Goal: Find specific page/section: Find specific page/section

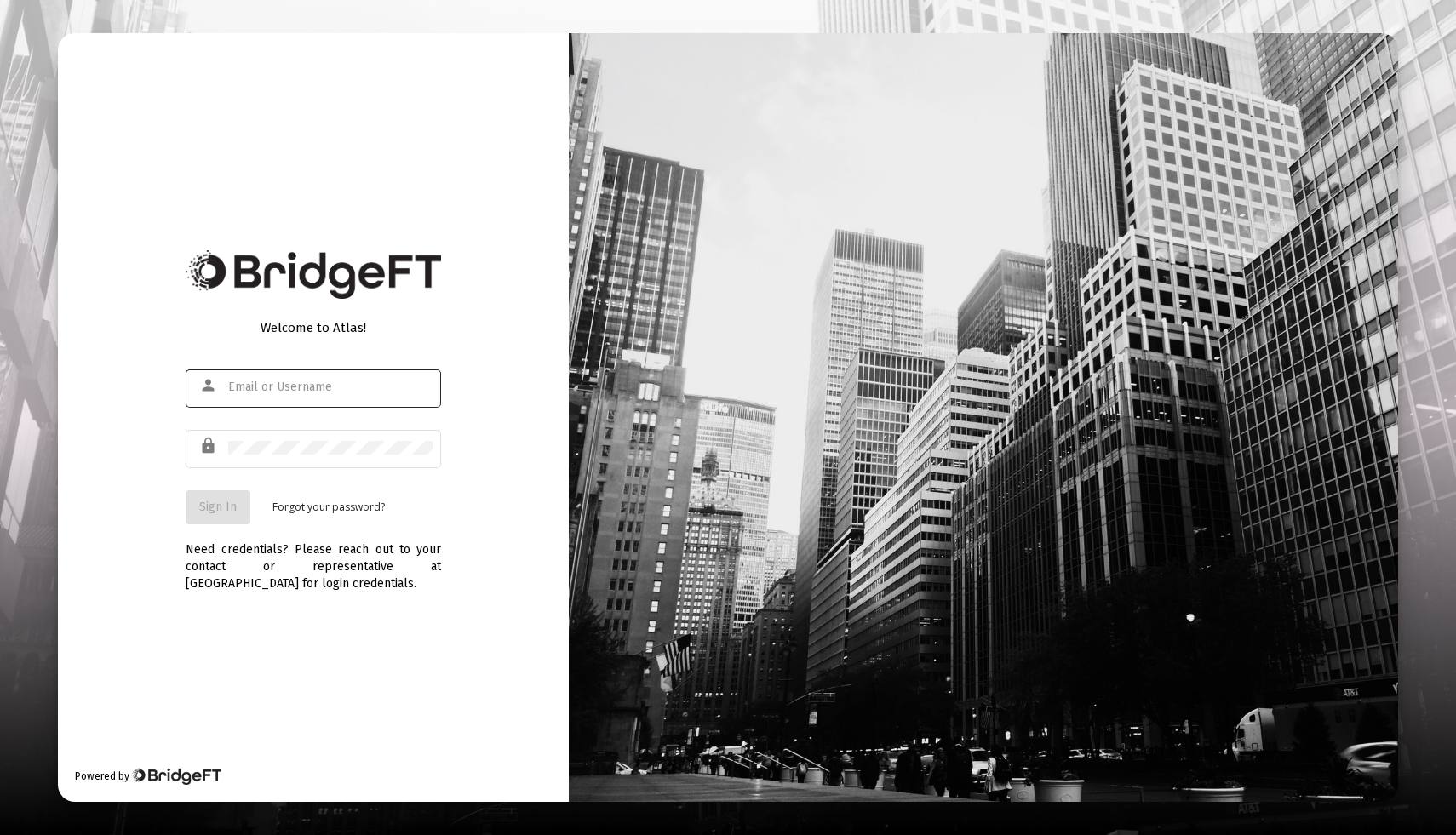
type input "[EMAIL_ADDRESS][DOMAIN_NAME]"
click at [218, 507] on span "Sign In" at bounding box center [218, 507] width 38 height 15
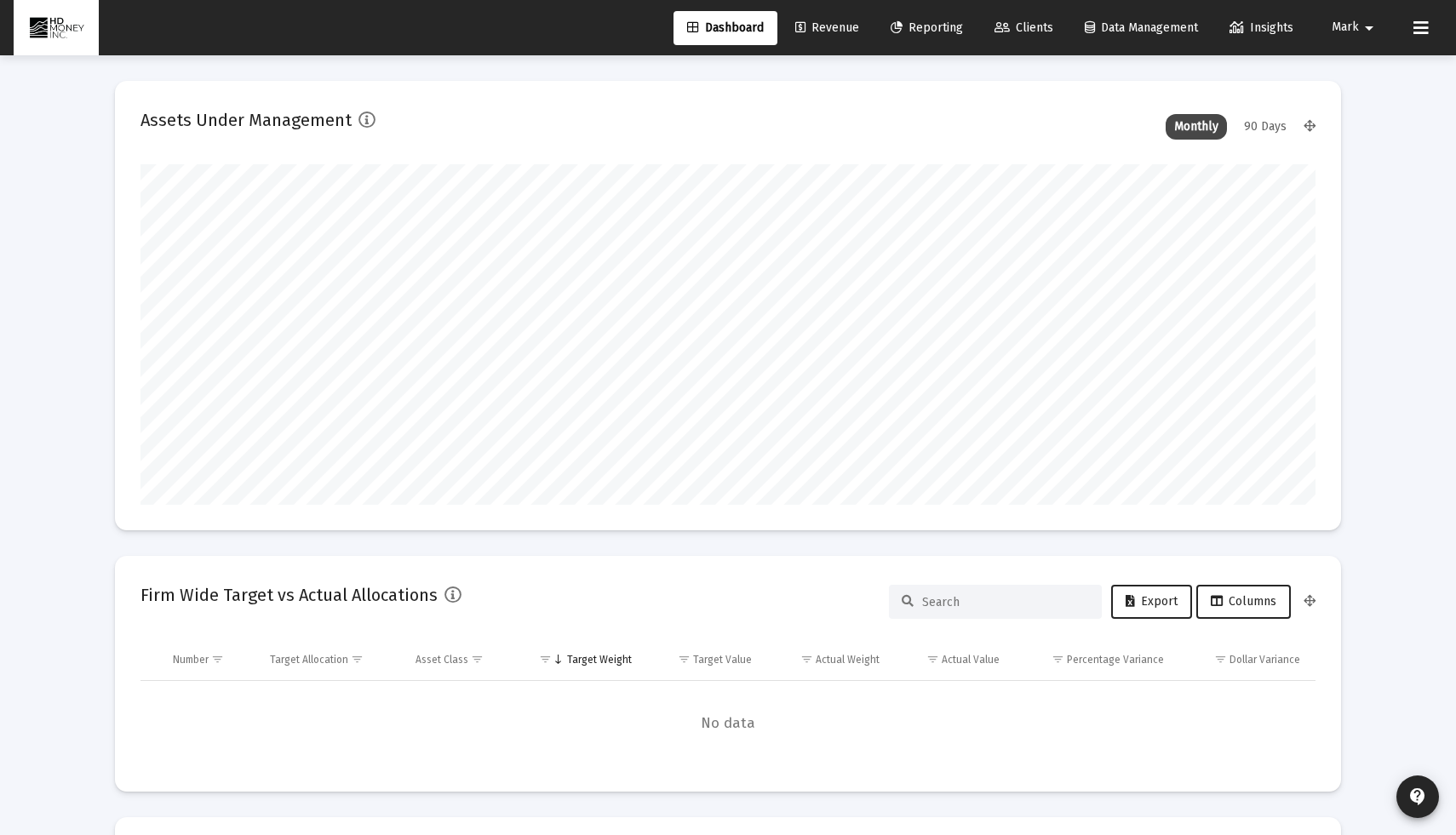
scroll to position [341, 633]
click at [927, 32] on span "Reporting" at bounding box center [926, 28] width 72 height 15
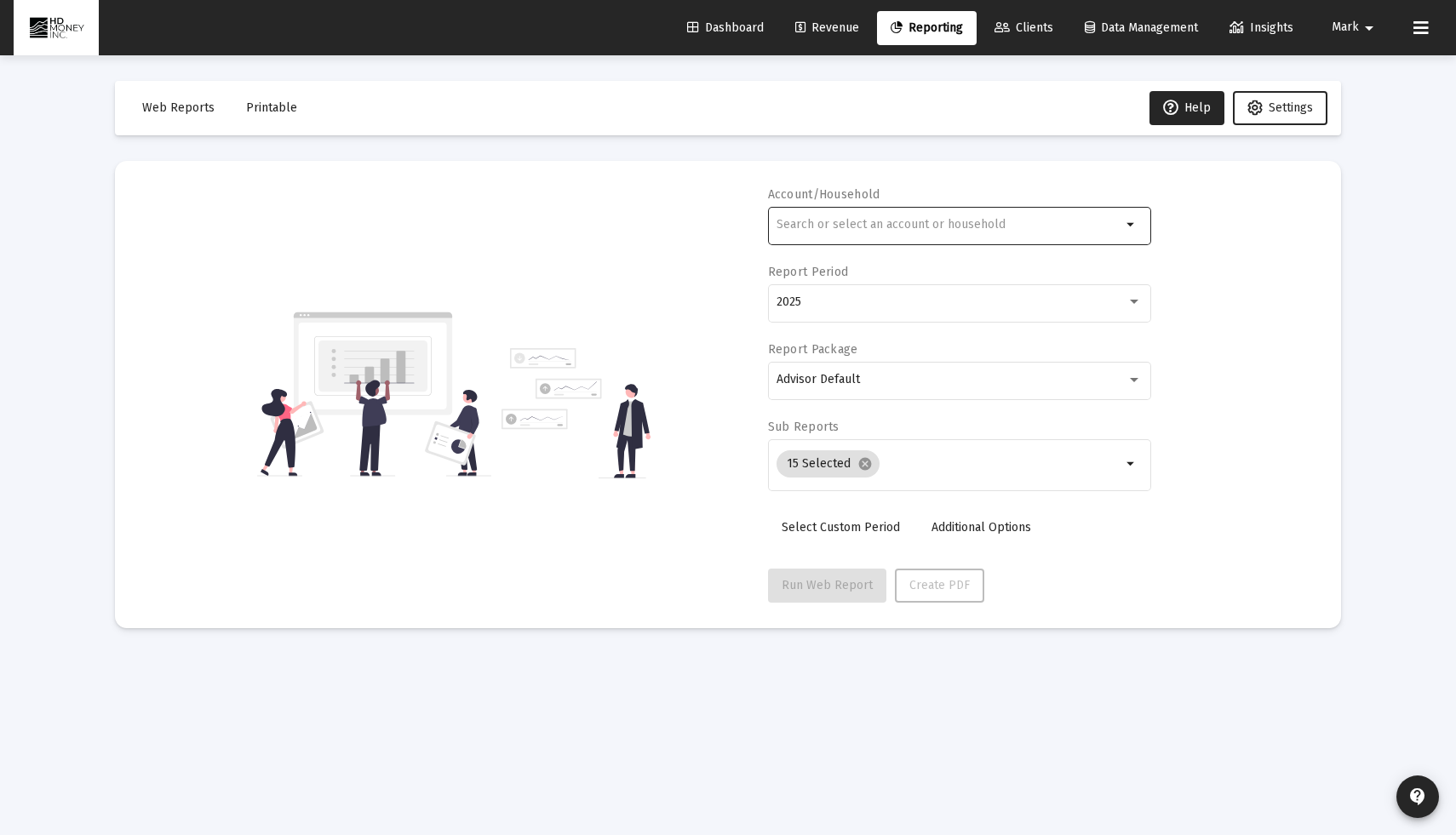
click at [1019, 235] on div at bounding box center [949, 224] width 345 height 42
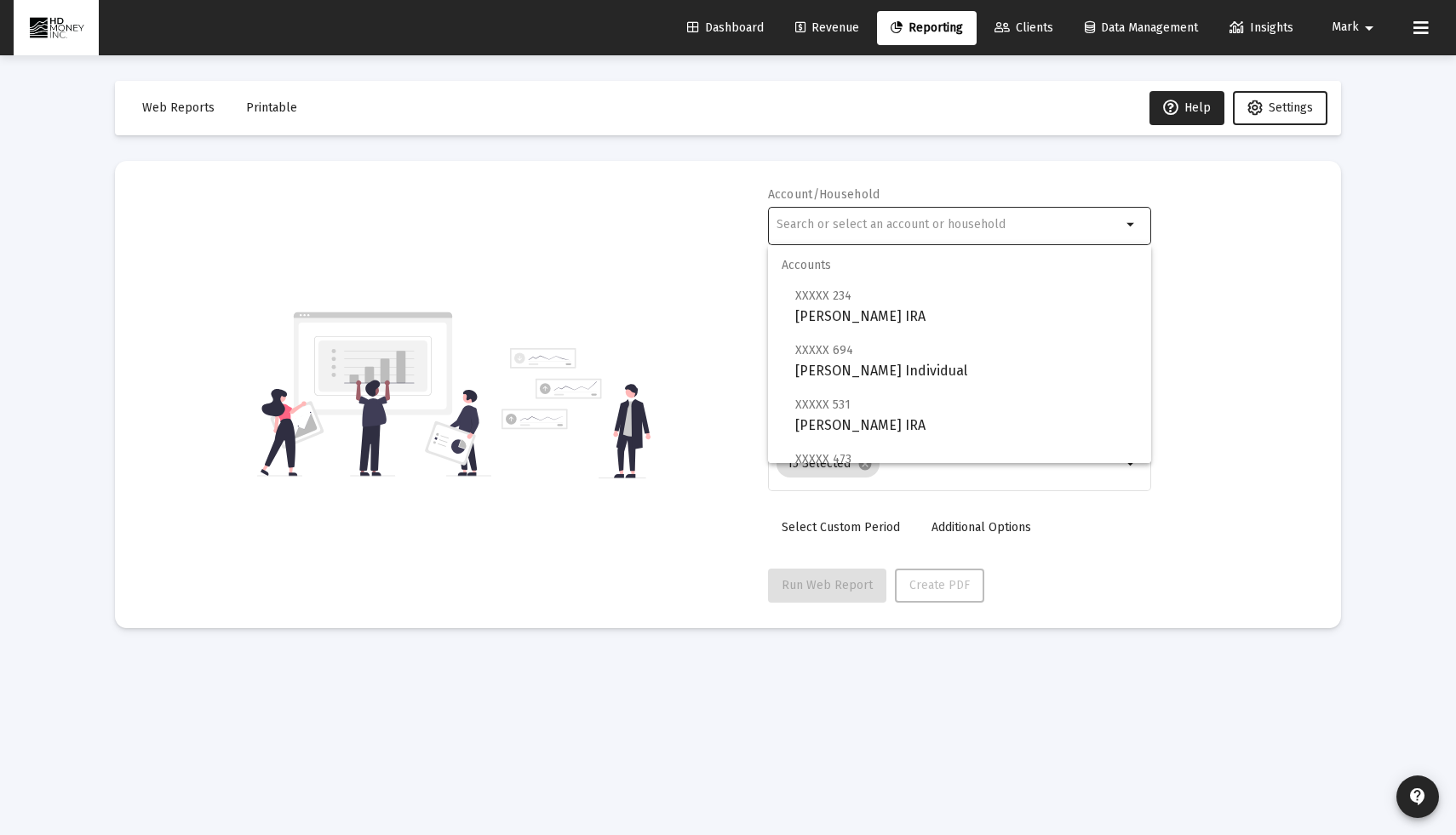
click at [834, 23] on span "Revenue" at bounding box center [827, 28] width 64 height 15
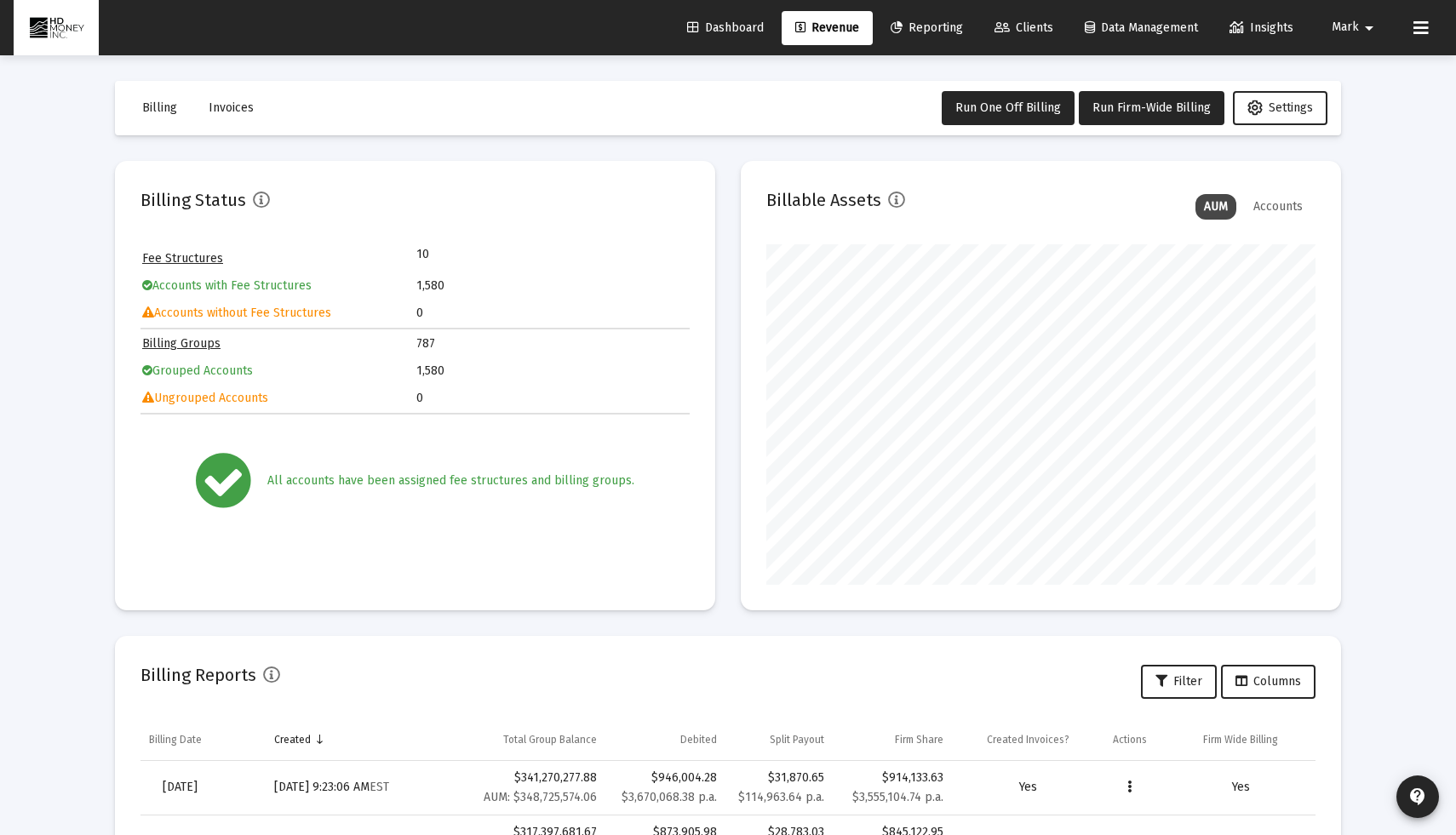
click at [240, 113] on span "Invoices" at bounding box center [231, 107] width 45 height 15
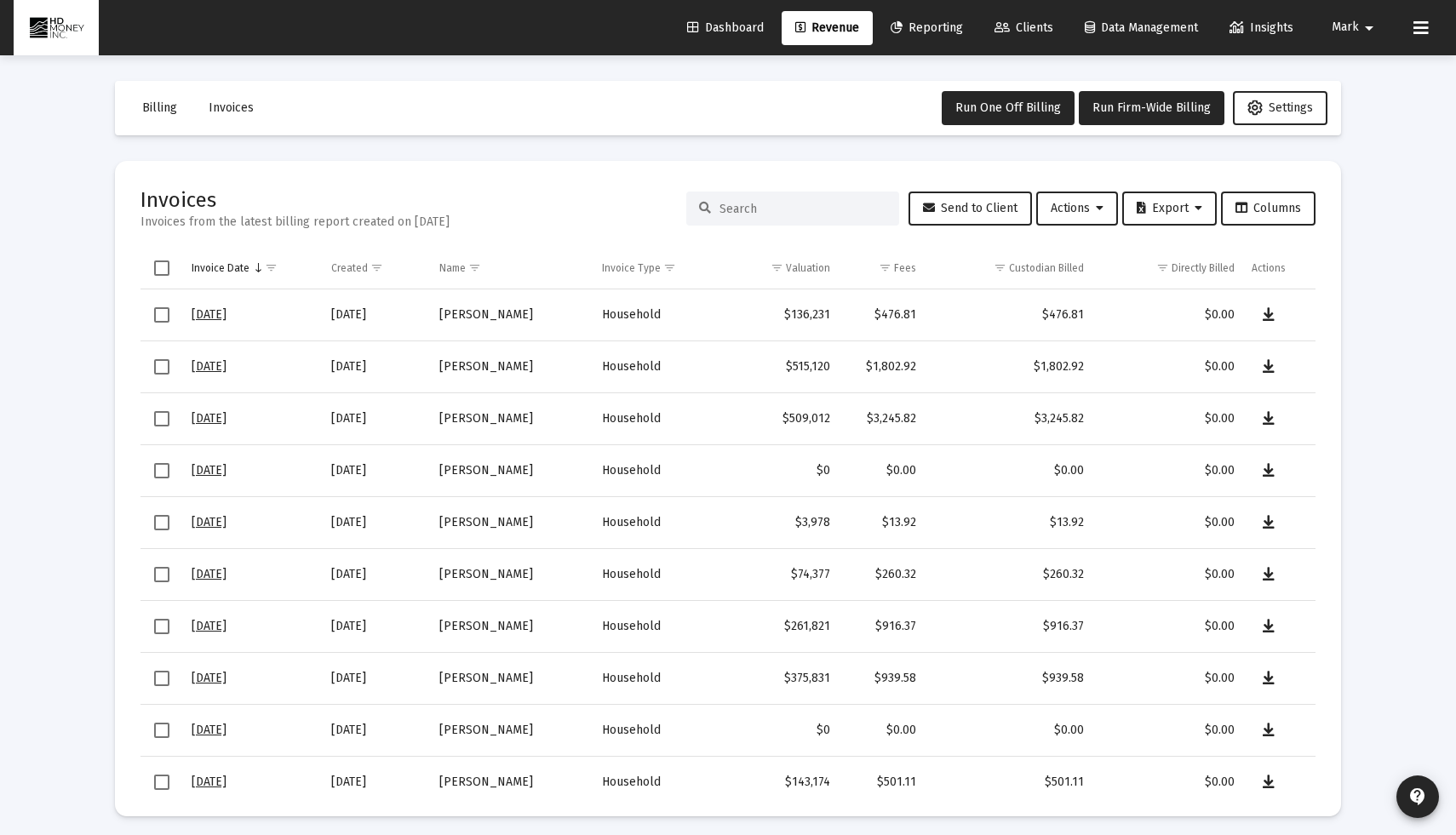
click at [766, 213] on input at bounding box center [802, 209] width 167 height 15
click at [239, 115] on button "Invoices" at bounding box center [231, 108] width 72 height 34
click at [740, 189] on div "Invoices Invoices from the latest billing report created on [DATE] Send to Clie…" at bounding box center [728, 208] width 1175 height 44
click at [734, 219] on div at bounding box center [792, 209] width 212 height 34
click at [741, 202] on input at bounding box center [802, 209] width 167 height 15
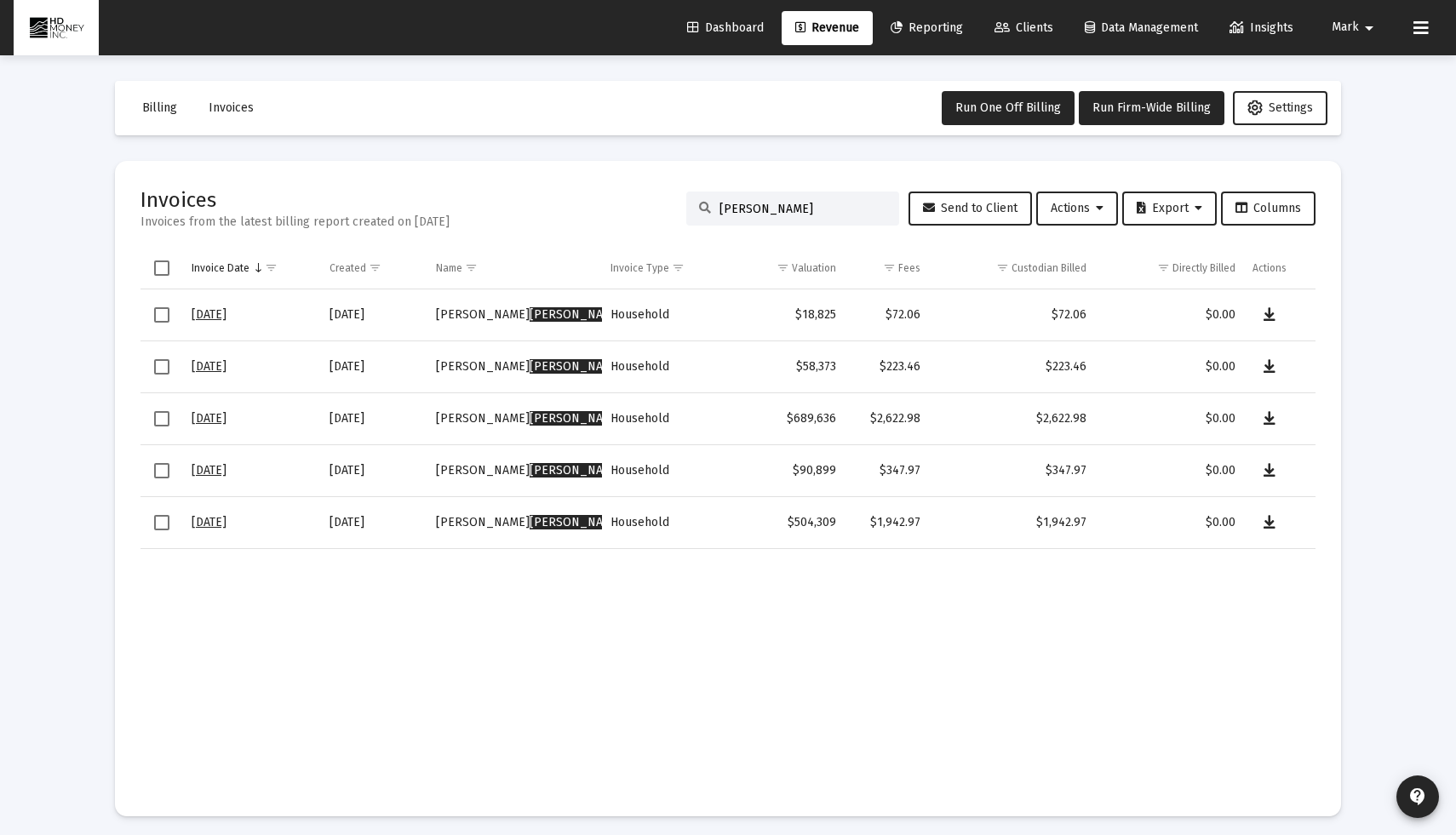
type input "[PERSON_NAME]"
click at [1272, 525] on icon "Data grid" at bounding box center [1269, 523] width 12 height 21
click at [1275, 475] on icon "Data grid" at bounding box center [1269, 471] width 12 height 21
click at [1266, 420] on icon "Data grid" at bounding box center [1269, 419] width 12 height 21
click at [1266, 362] on icon "Data grid" at bounding box center [1269, 367] width 12 height 21
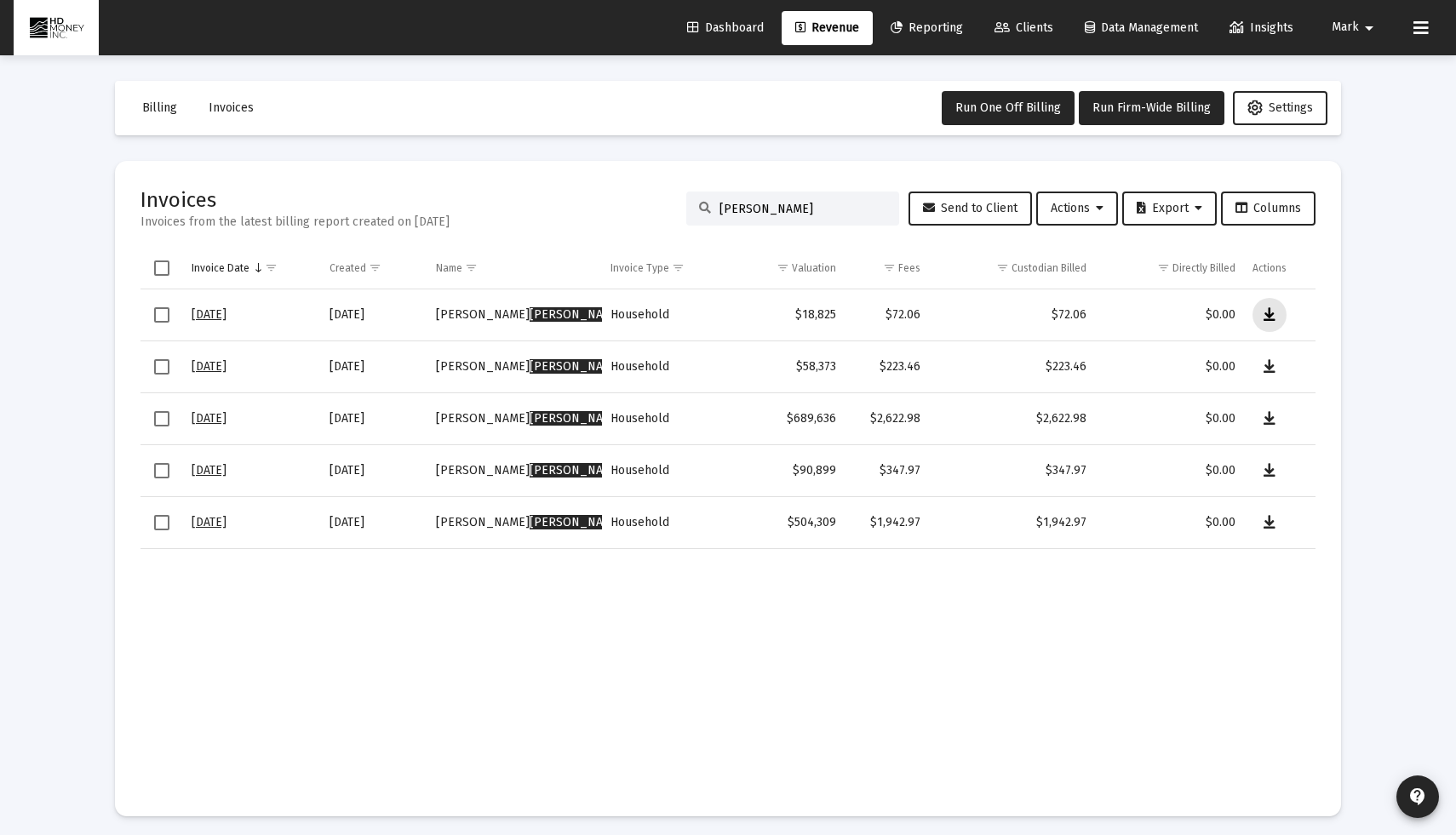
click at [1273, 317] on icon "Data grid" at bounding box center [1269, 315] width 12 height 21
